Goal: Information Seeking & Learning: Learn about a topic

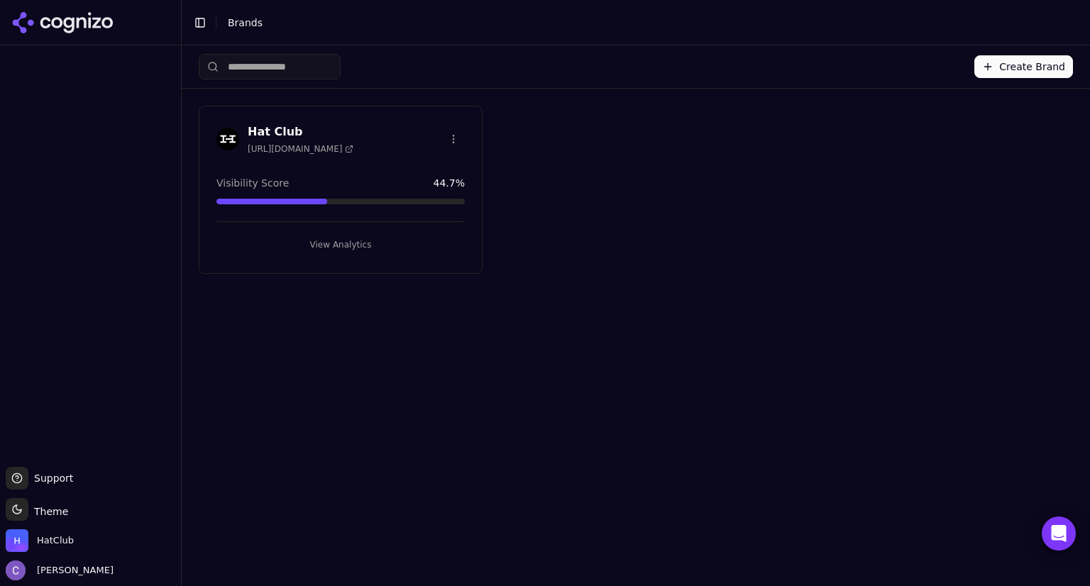
click at [346, 241] on button "View Analytics" at bounding box center [340, 244] width 248 height 23
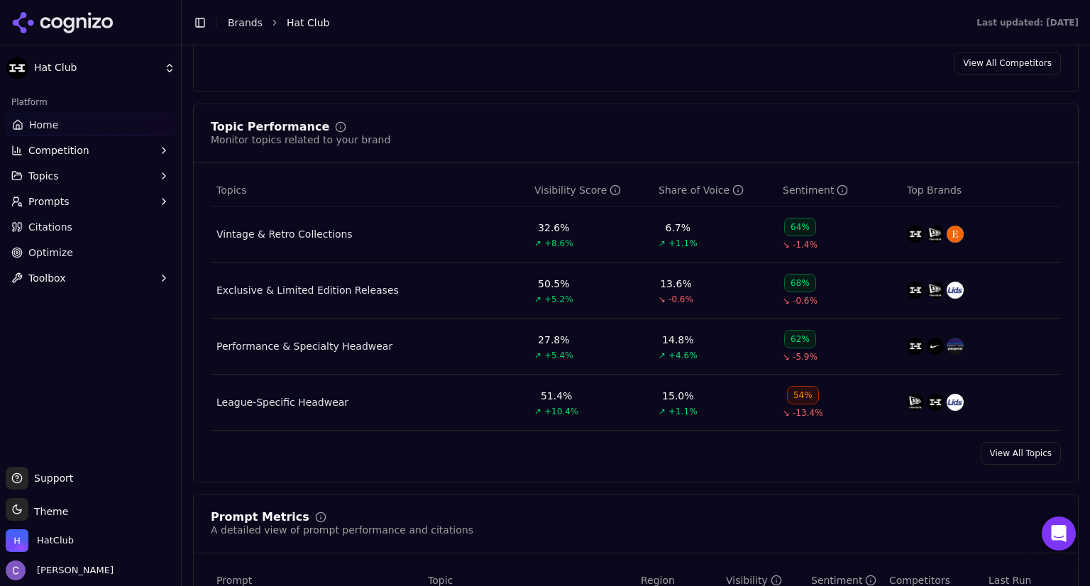
scroll to position [535, 0]
